Goal: Information Seeking & Learning: Compare options

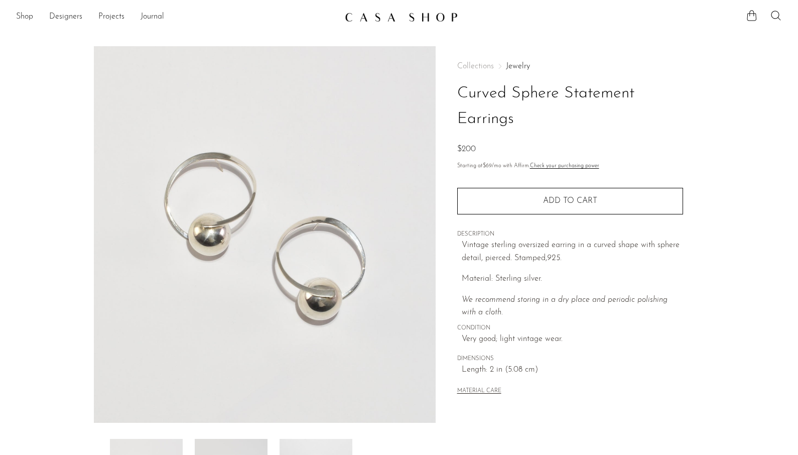
scroll to position [9, 0]
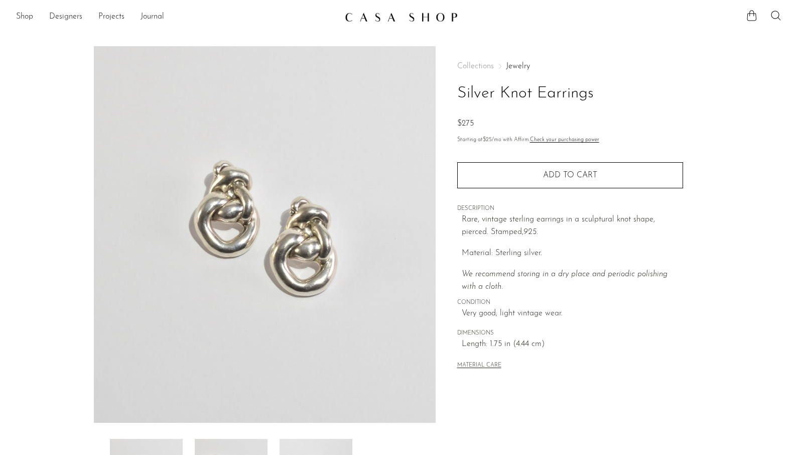
scroll to position [51, 0]
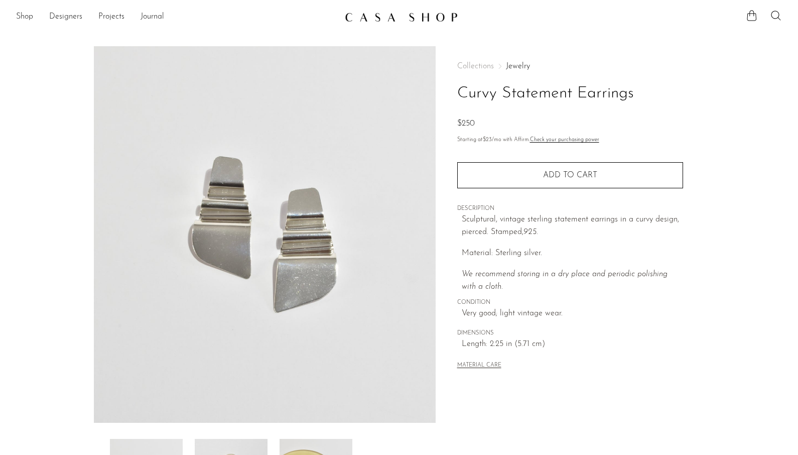
scroll to position [85, 0]
